Goal: Information Seeking & Learning: Learn about a topic

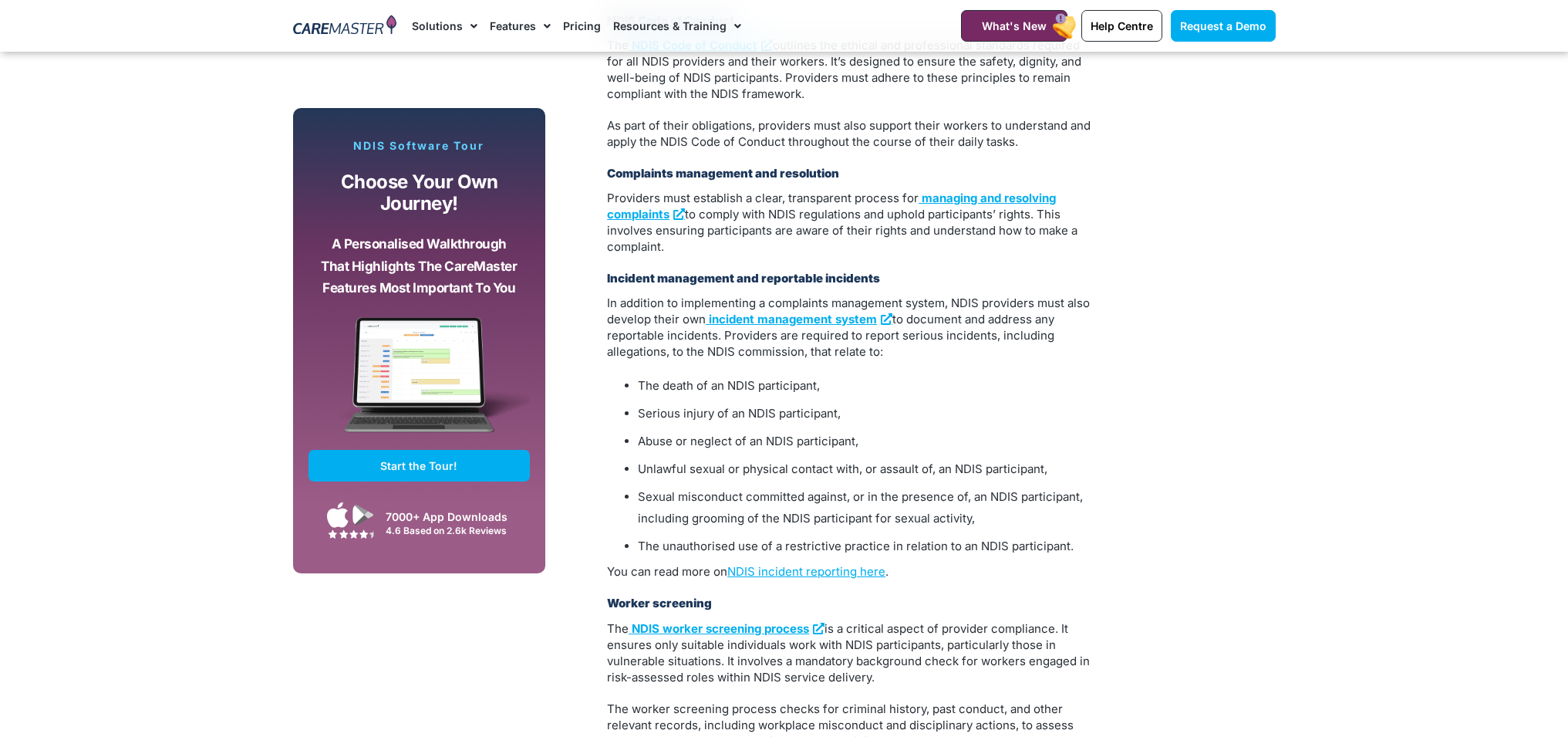
scroll to position [1803, 0]
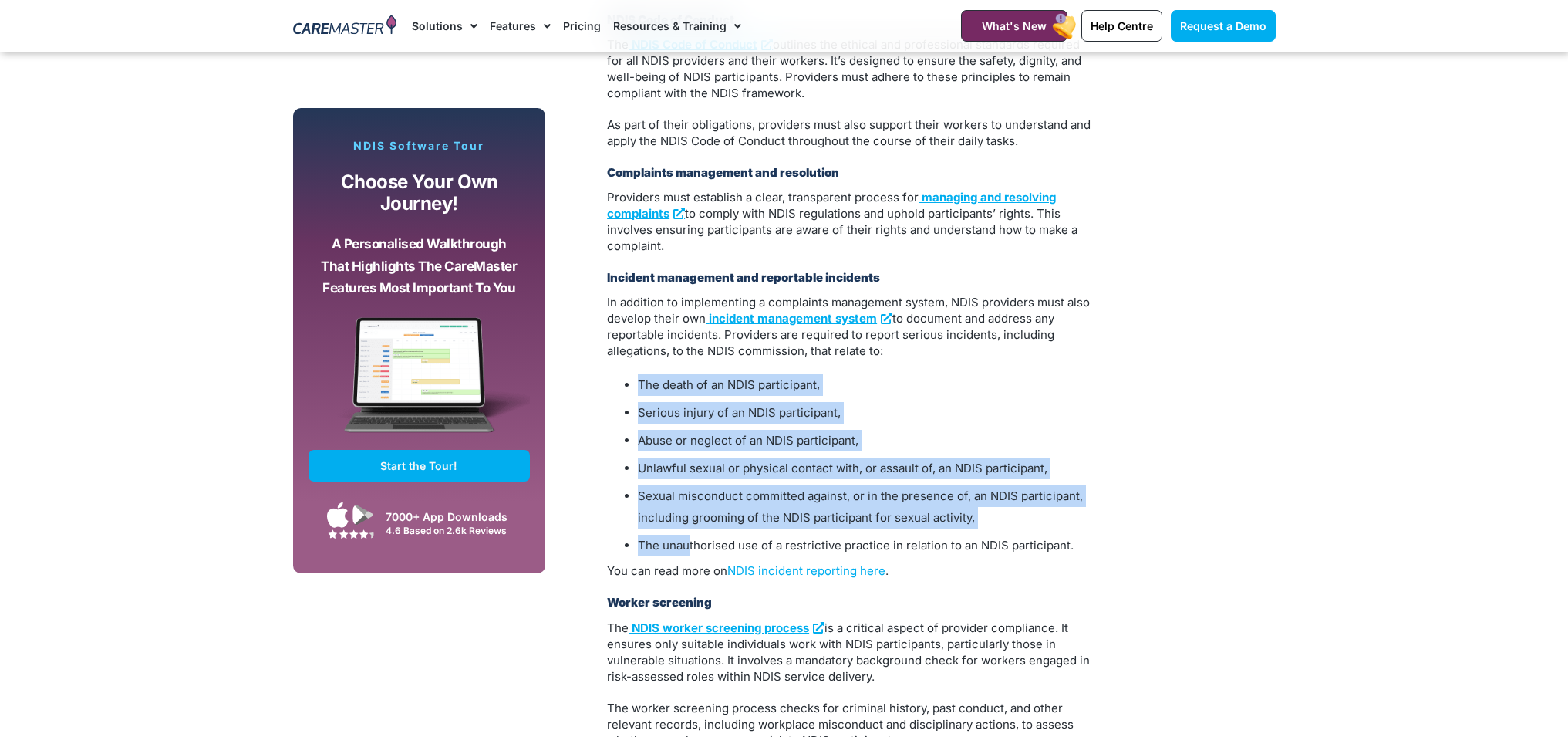
drag, startPoint x: 690, startPoint y: 534, endPoint x: 602, endPoint y: 371, distance: 185.2
click at [602, 371] on div "Stay Compliant: Your Essential NDIS Compliance Checklist for Providers As an ND…" at bounding box center [849, 532] width 502 height 2829
click at [667, 534] on li "The unauthorised use of a restrictive practice in relation to an NDIS participa…" at bounding box center [865, 545] width 455 height 21
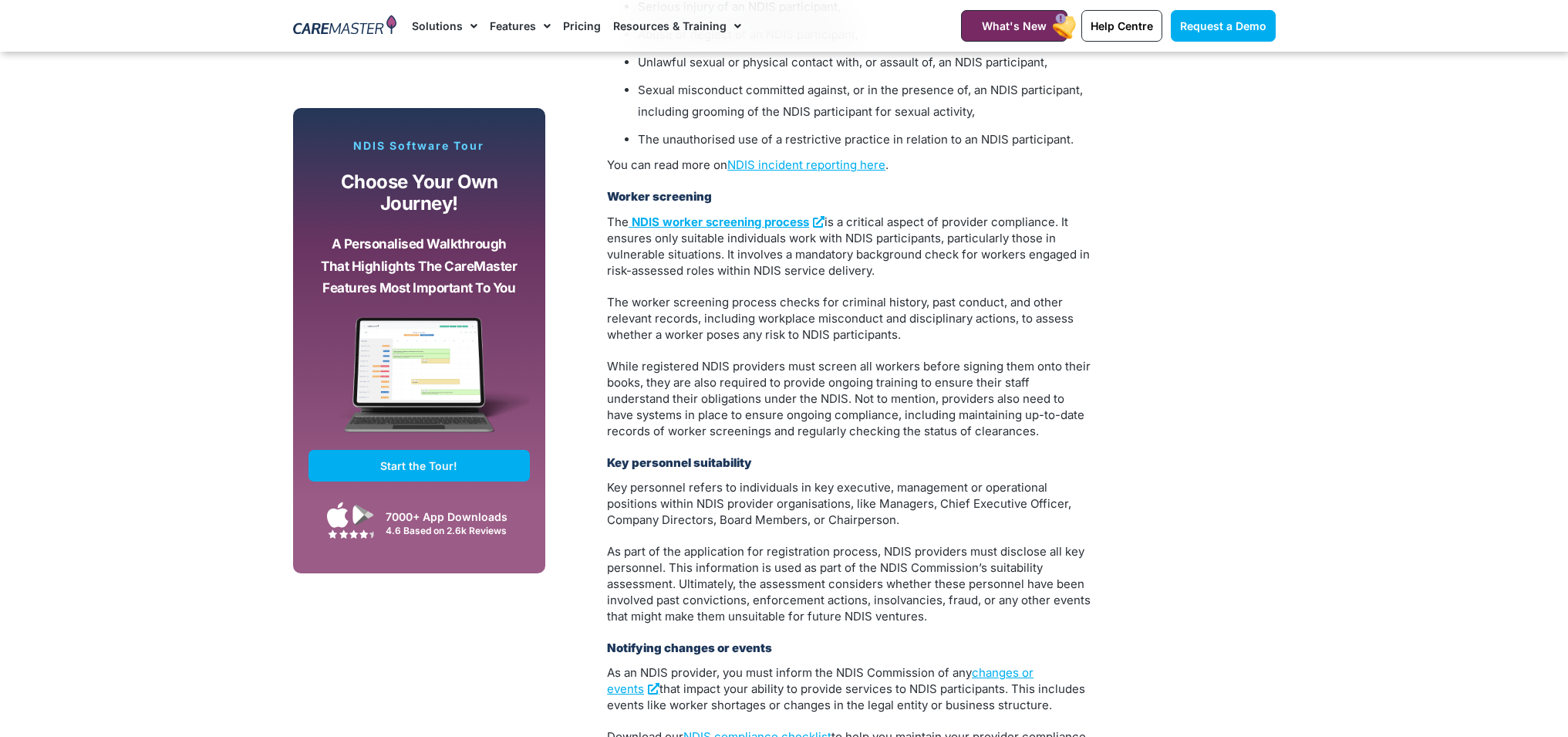
scroll to position [2209, 0]
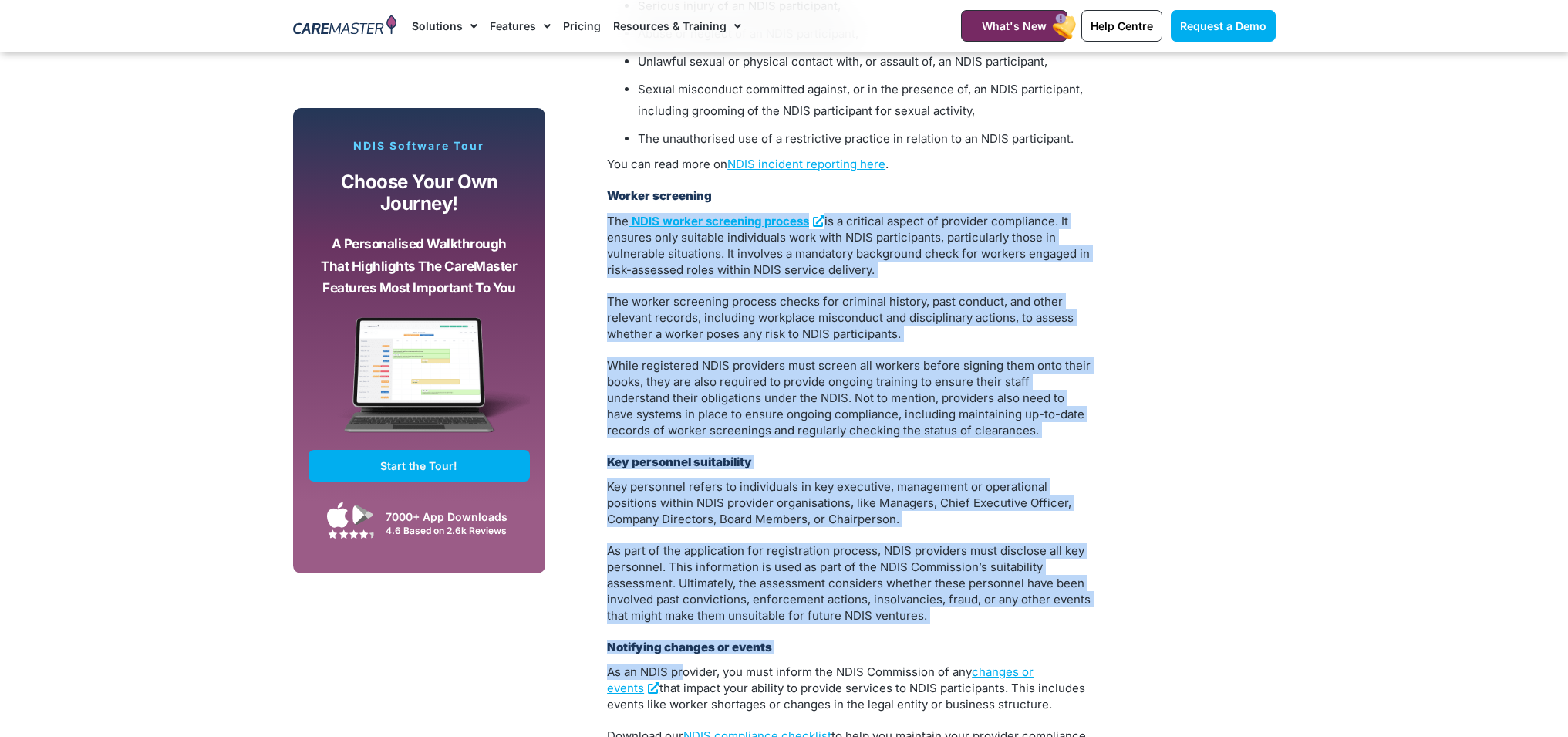
drag, startPoint x: 606, startPoint y: 199, endPoint x: 681, endPoint y: 651, distance: 458.2
click at [681, 651] on div "Stay Compliant: Your Essential NDIS Compliance Checklist for Providers As an ND…" at bounding box center [849, 125] width 502 height 2829
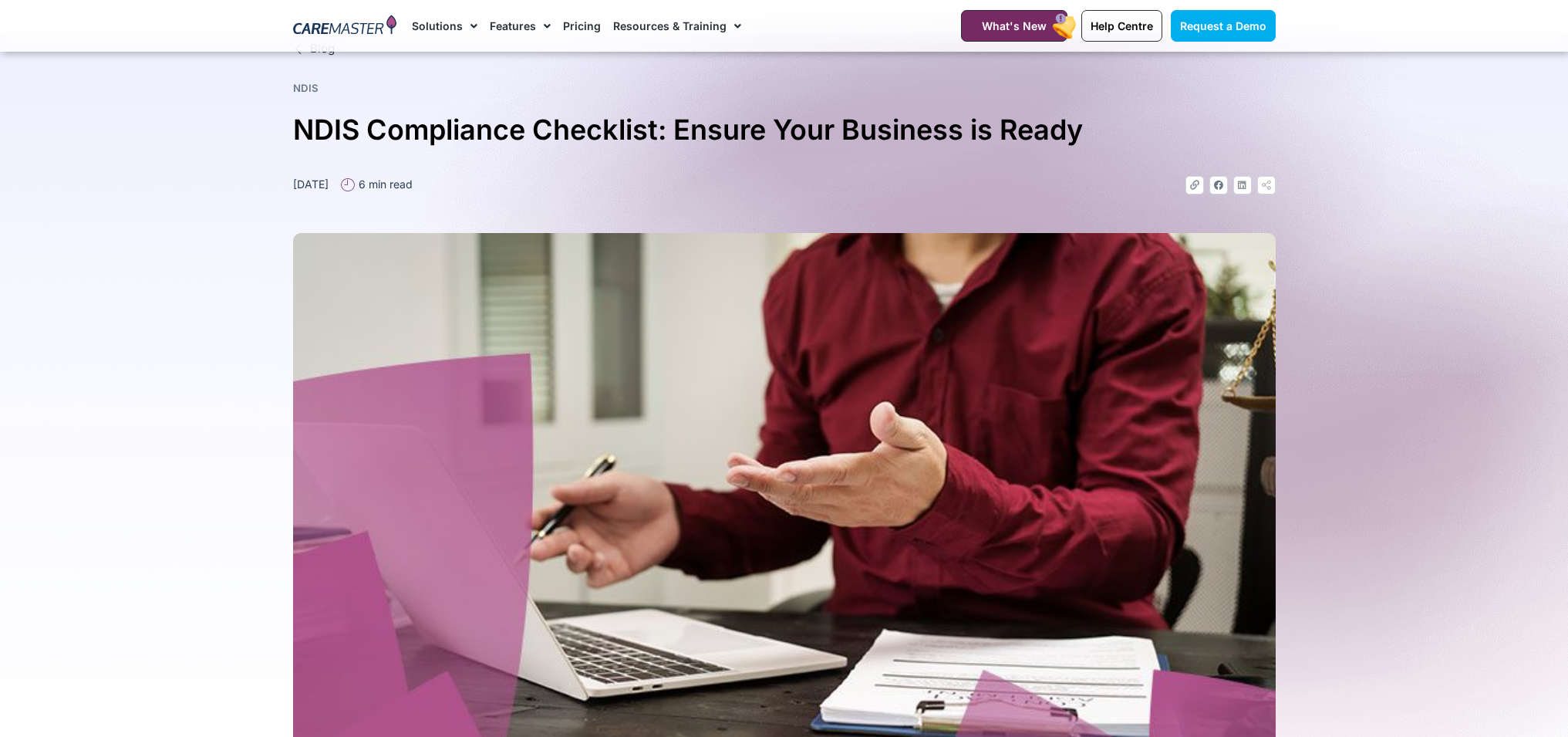
scroll to position [0, 0]
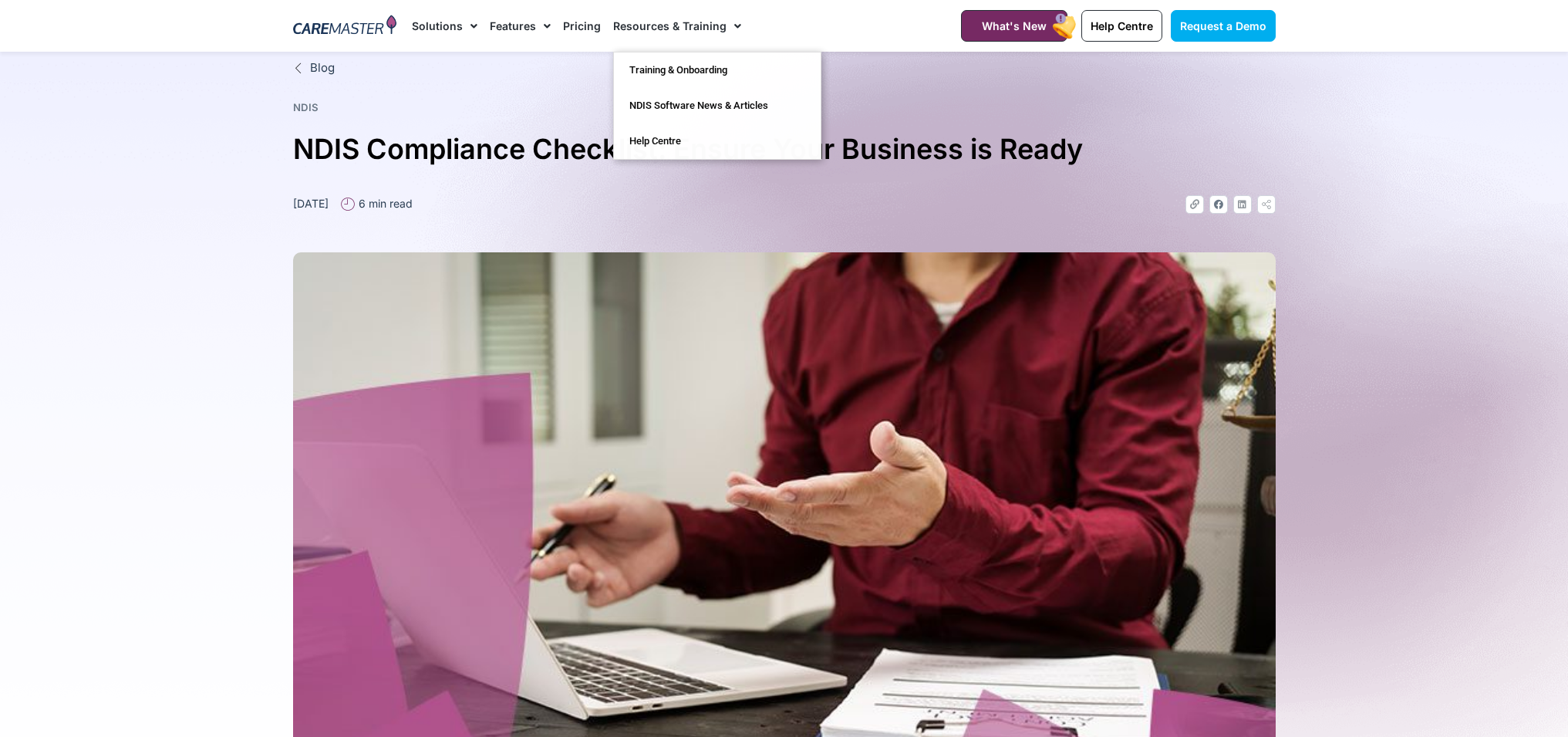
click at [578, 26] on link "Pricing" at bounding box center [582, 26] width 38 height 51
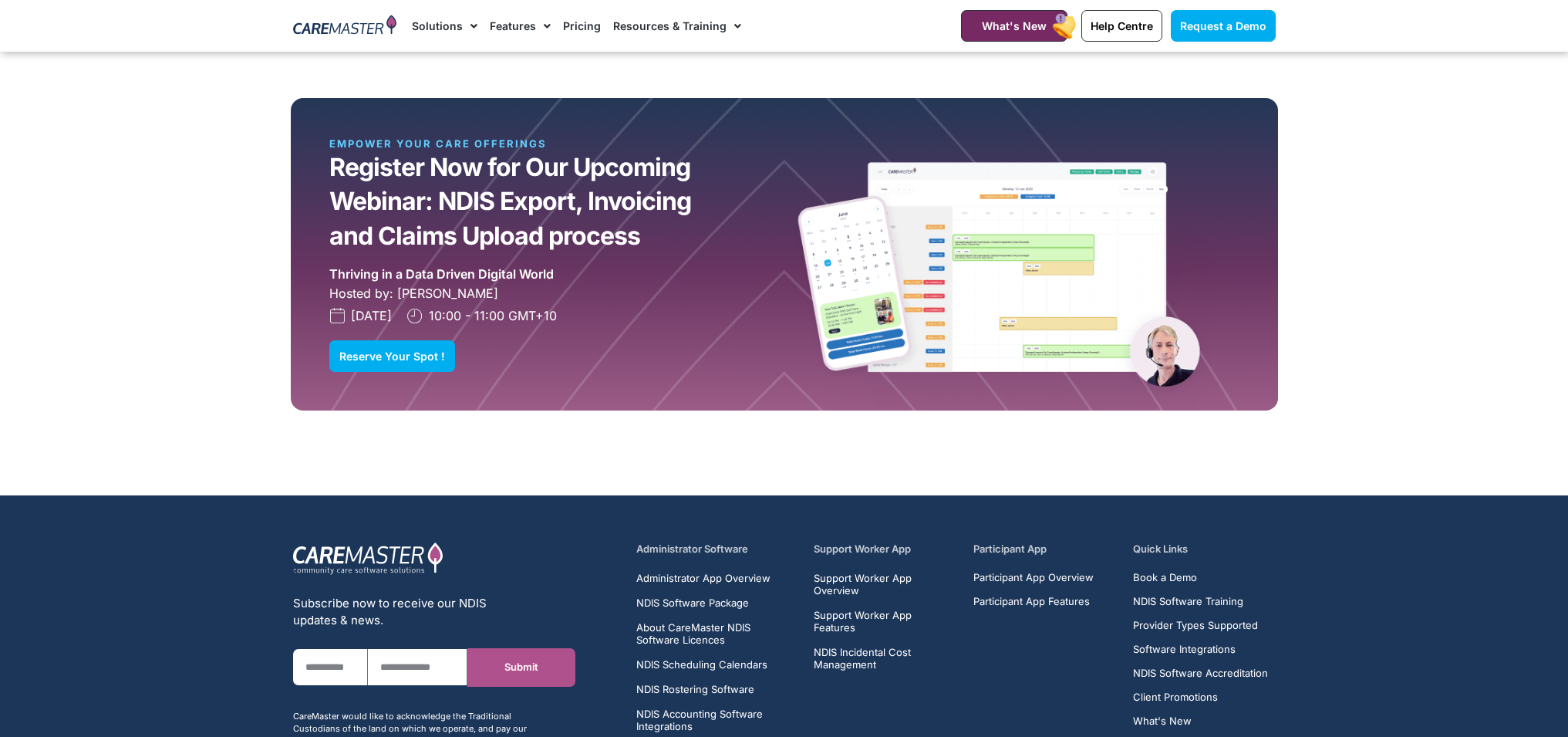
scroll to position [4481, 0]
